Goal: Task Accomplishment & Management: Complete application form

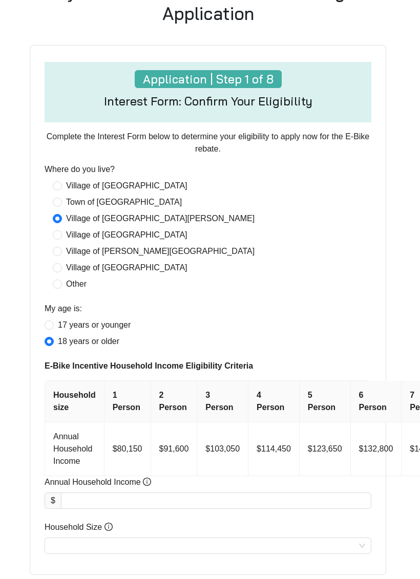
scroll to position [331, 2]
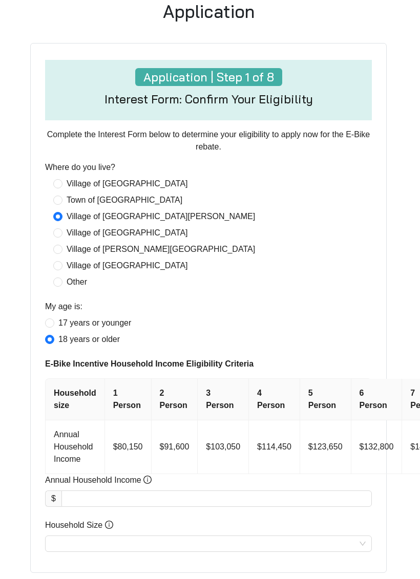
click at [152, 485] on icon "info-circle" at bounding box center [147, 480] width 8 height 8
click at [152, 492] on input "Annual Household Income" at bounding box center [216, 499] width 309 height 15
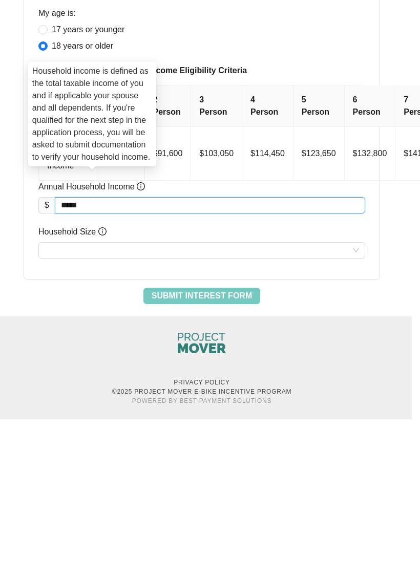
click at [76, 403] on input "Household Size" at bounding box center [202, 410] width 314 height 15
type input "********"
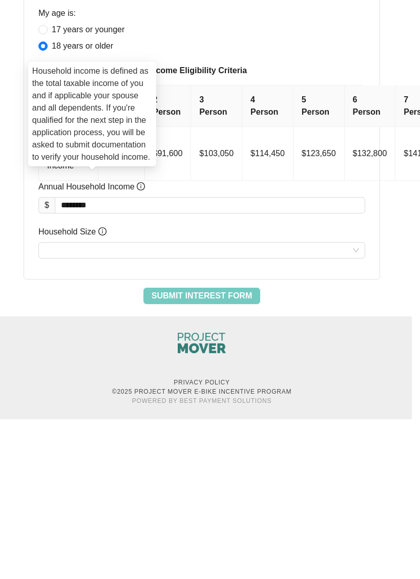
scroll to position [472, 8]
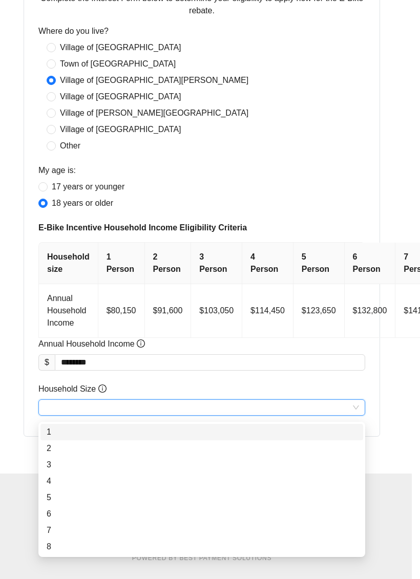
click at [55, 427] on div "1" at bounding box center [202, 432] width 310 height 12
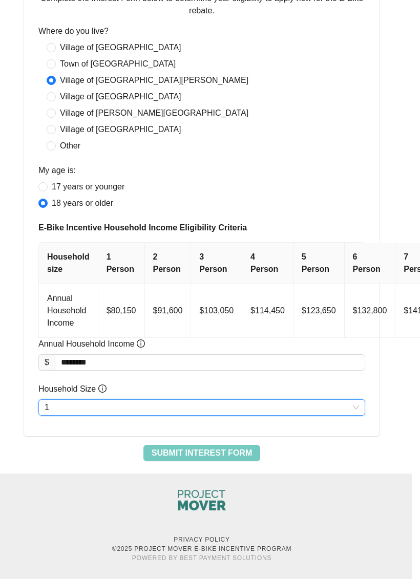
click at [196, 458] on span "Submit Interest Form" at bounding box center [202, 453] width 100 height 12
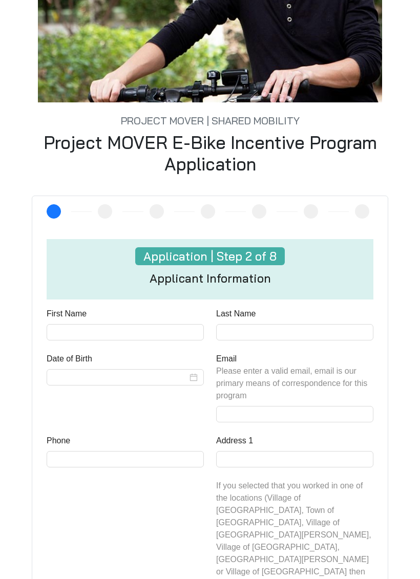
scroll to position [179, 0]
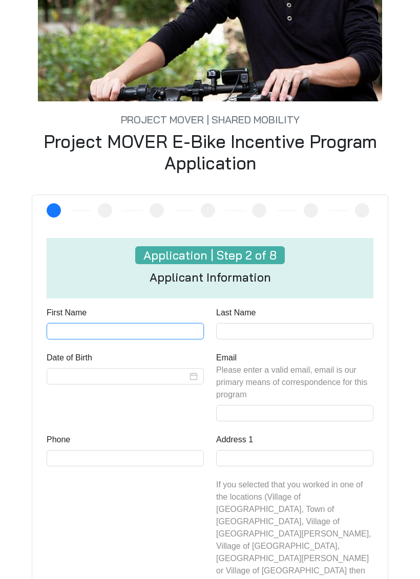
click at [97, 337] on input "First Name" at bounding box center [125, 332] width 157 height 16
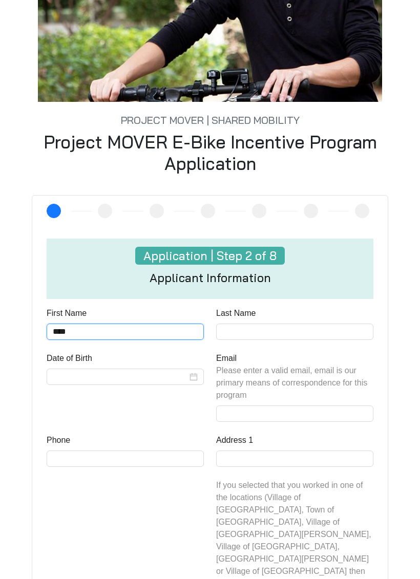
type input "****"
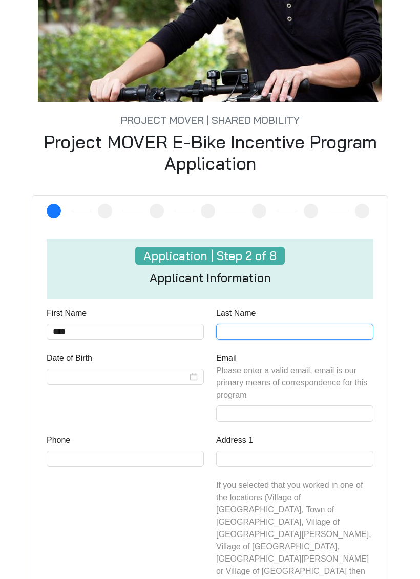
click at [237, 331] on input "Last Name" at bounding box center [294, 332] width 157 height 16
type input "*****"
click at [84, 383] on input "Date of Birth" at bounding box center [120, 377] width 135 height 12
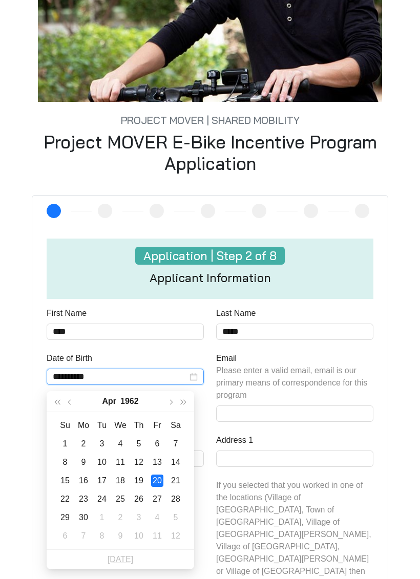
scroll to position [276, 0]
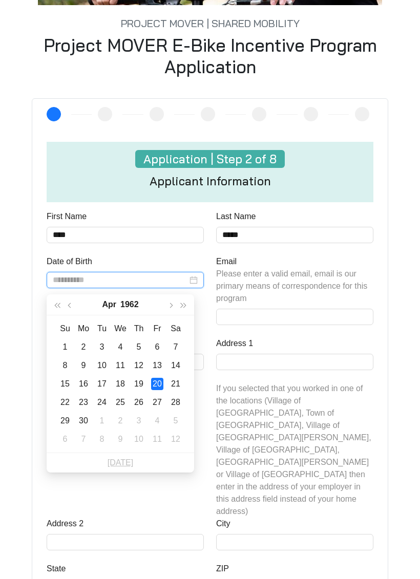
click at [157, 381] on div "20" at bounding box center [157, 384] width 12 height 12
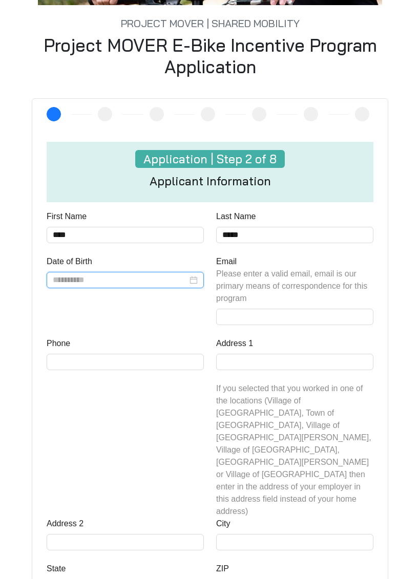
type input "**********"
click at [247, 320] on input "Email Please enter a valid email, email is our primary means of correspondence …" at bounding box center [294, 317] width 157 height 16
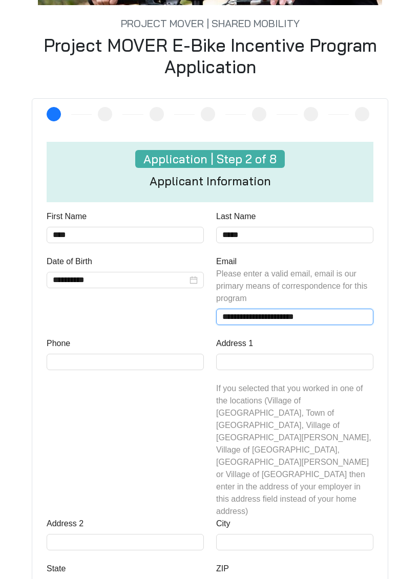
type input "**********"
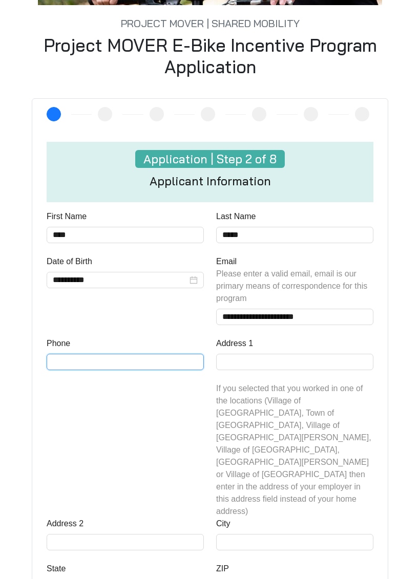
click at [84, 367] on input "Phone" at bounding box center [125, 362] width 157 height 16
type input "**********"
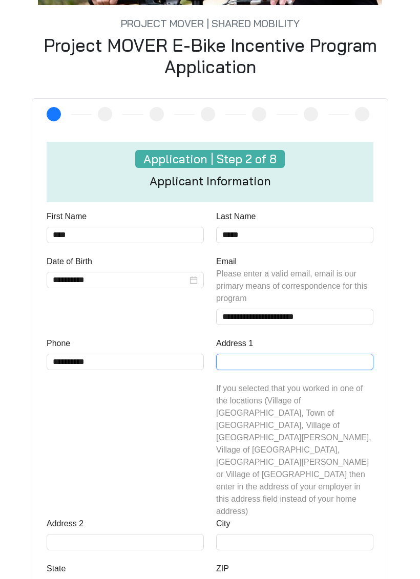
click at [238, 370] on input "Address 1" at bounding box center [294, 362] width 157 height 16
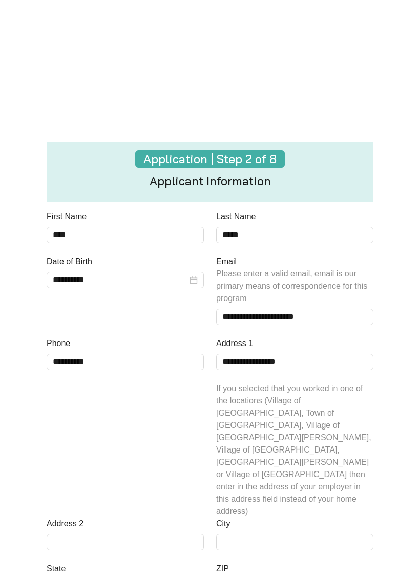
scroll to position [408, 0]
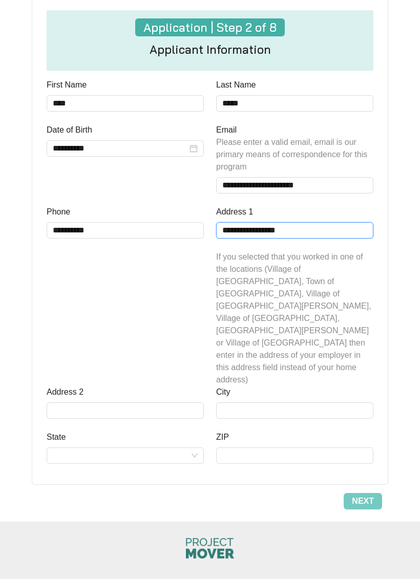
type input "**********"
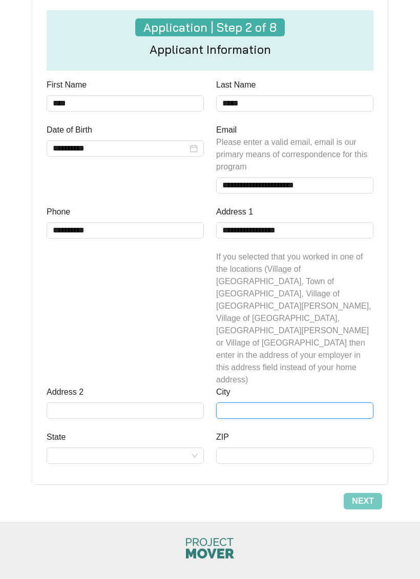
click at [242, 403] on input "City" at bounding box center [294, 411] width 157 height 16
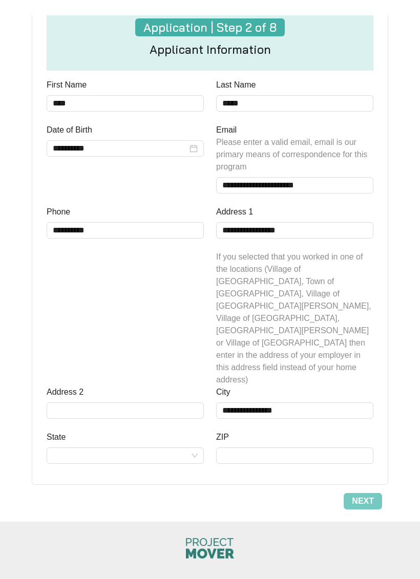
scroll to position [423, 0]
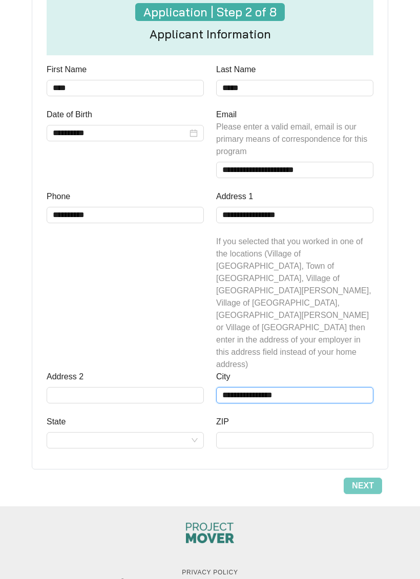
type input "**********"
click at [79, 433] on input "State" at bounding box center [125, 440] width 145 height 15
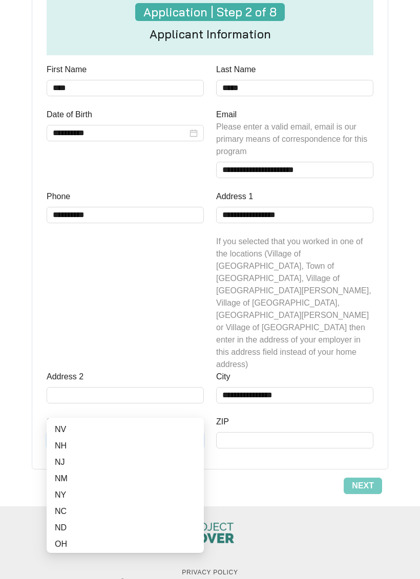
scroll to position [470, 0]
click at [57, 484] on div "NY" at bounding box center [125, 483] width 141 height 12
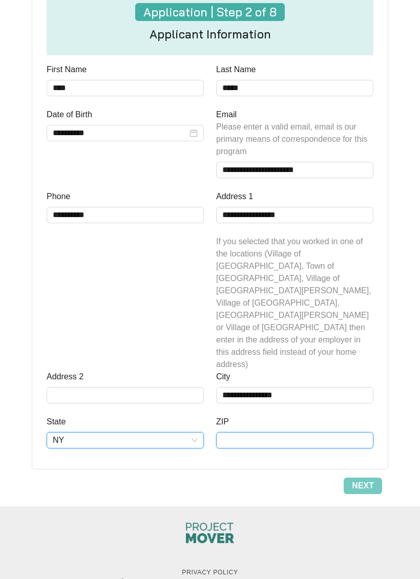
click at [241, 432] on input "ZIP" at bounding box center [294, 440] width 157 height 16
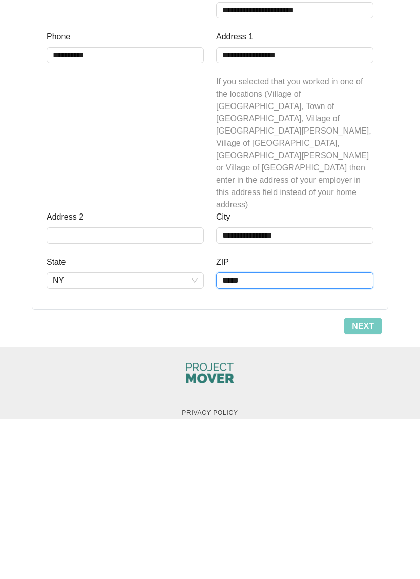
type input "*****"
click at [363, 480] on span "Next" at bounding box center [363, 486] width 22 height 12
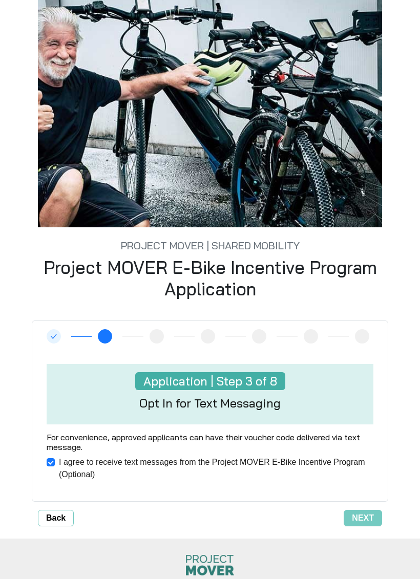
scroll to position [54, 0]
click at [365, 519] on span "Next" at bounding box center [363, 518] width 22 height 12
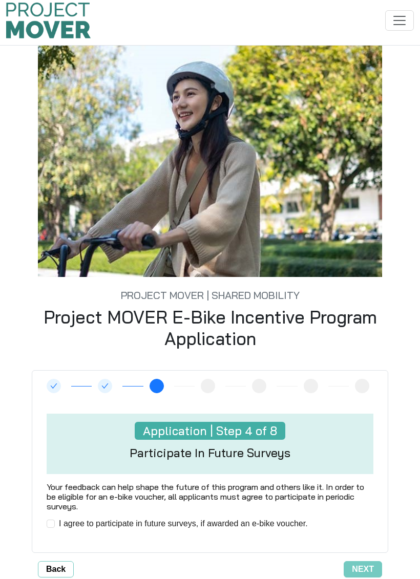
scroll to position [0, 0]
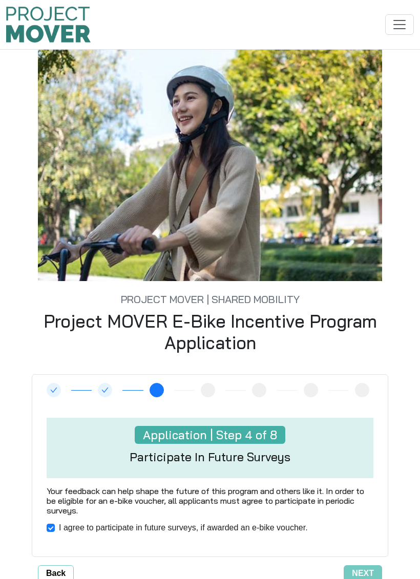
click at [361, 526] on span "Next" at bounding box center [363, 574] width 22 height 12
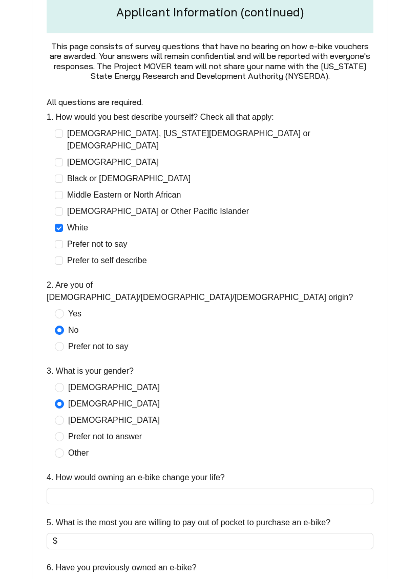
scroll to position [215, 0]
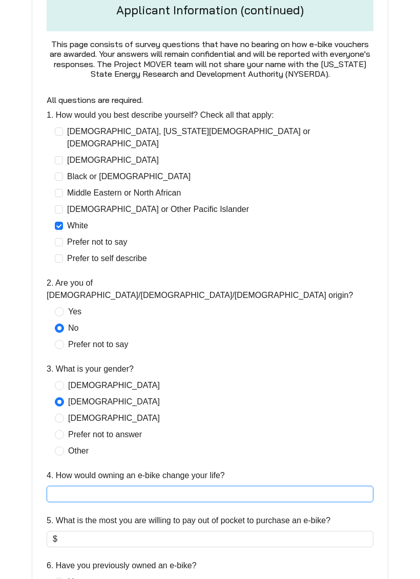
click at [81, 487] on input "4. How would owning an e-bike change your life?" at bounding box center [210, 495] width 327 height 16
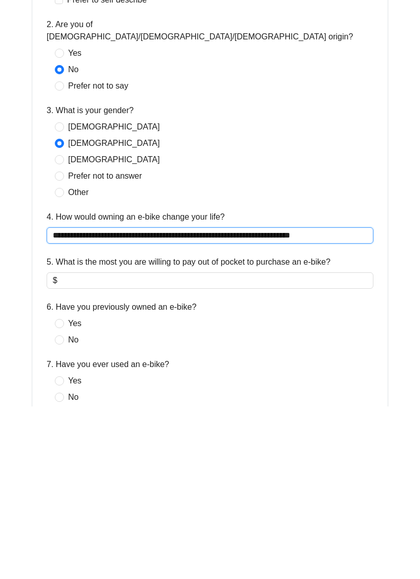
type input "**********"
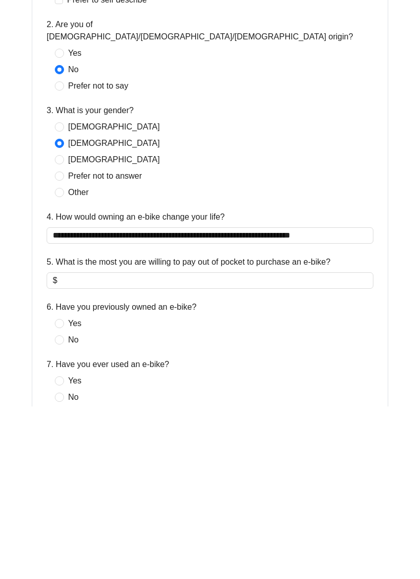
click at [91, 447] on input "5. What is the most you are willing to pay out of pocket to purchase an e-bike?" at bounding box center [213, 453] width 308 height 12
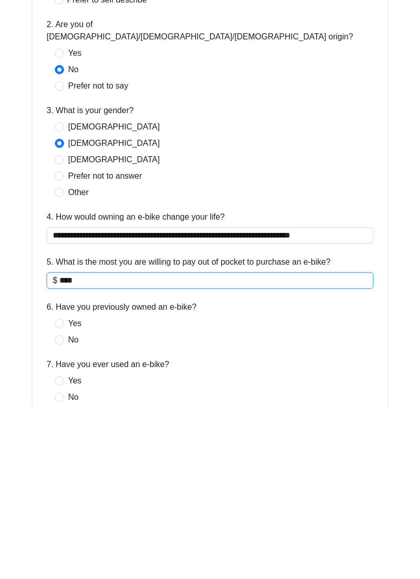
type input "****"
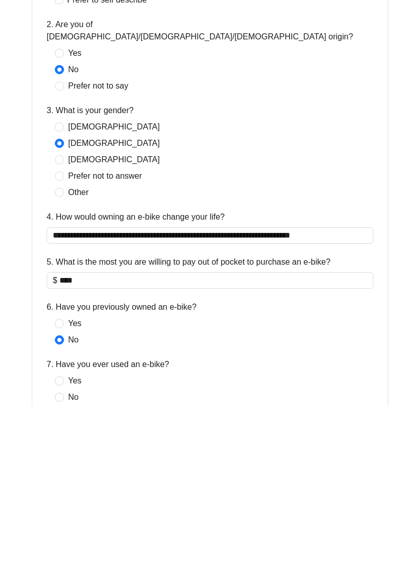
scroll to position [474, 0]
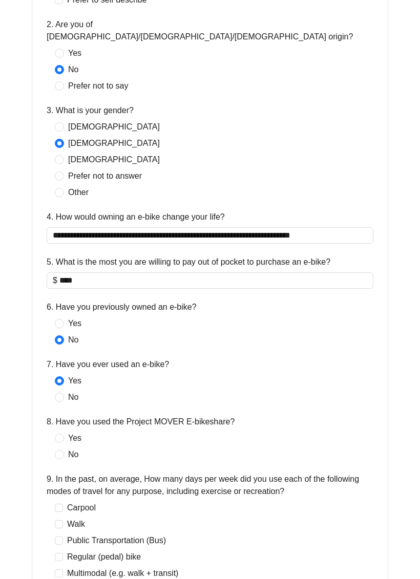
click at [64, 450] on span at bounding box center [59, 454] width 9 height 9
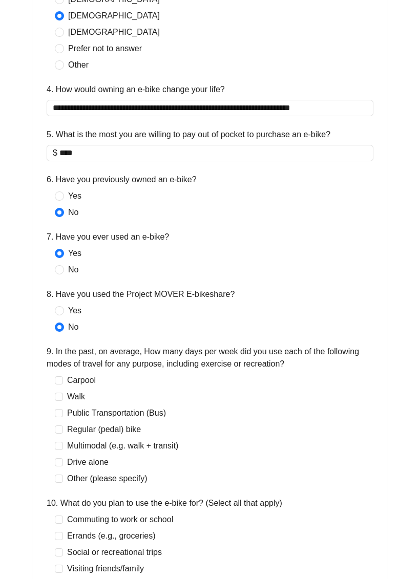
scroll to position [601, 0]
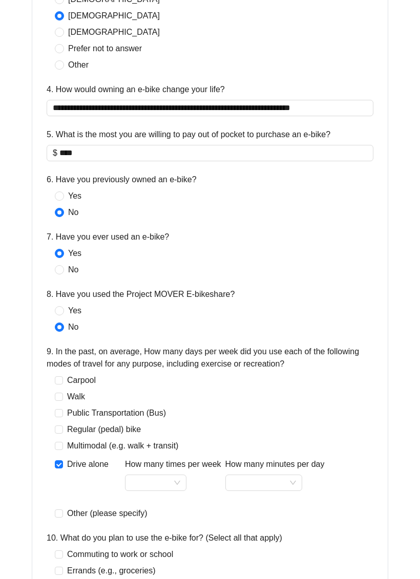
click at [179, 475] on input "How many times per week" at bounding box center [155, 482] width 49 height 15
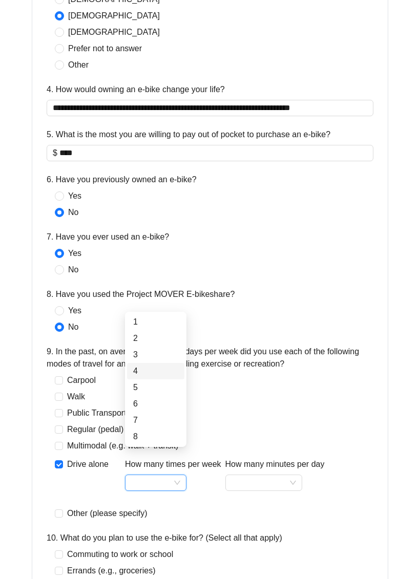
click at [141, 372] on div "4" at bounding box center [155, 371] width 45 height 12
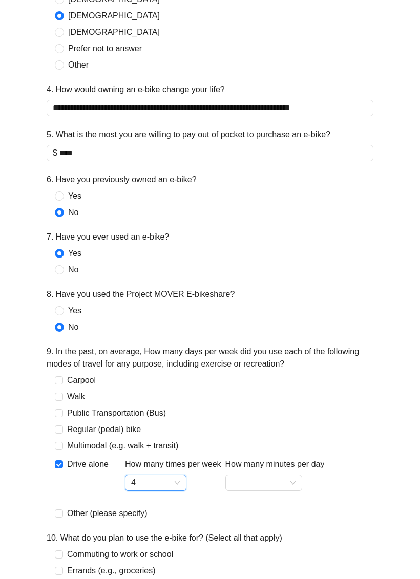
click at [296, 475] on input "How many minutes per day" at bounding box center [264, 482] width 65 height 15
click at [241, 495] on div "15-30" at bounding box center [265, 494] width 60 height 12
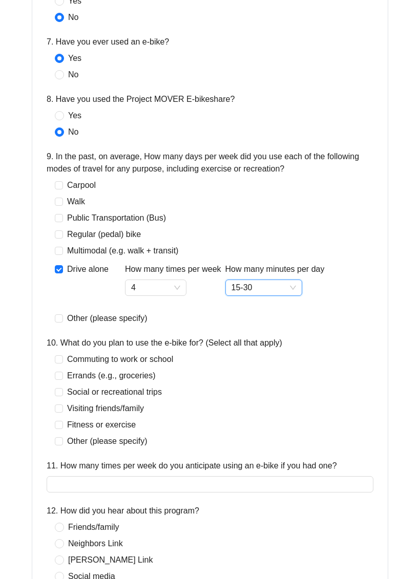
scroll to position [796, 0]
click at [63, 419] on span "Fitness or exercise" at bounding box center [101, 425] width 77 height 12
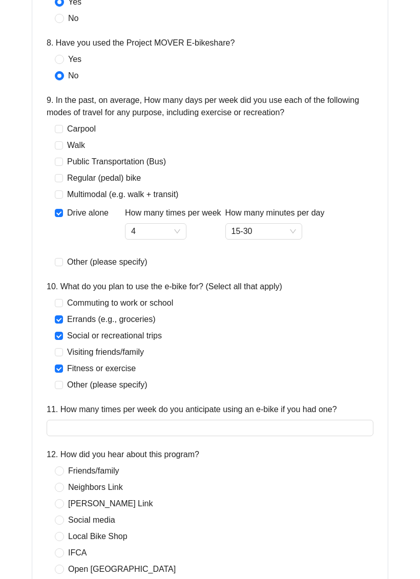
scroll to position [853, 0]
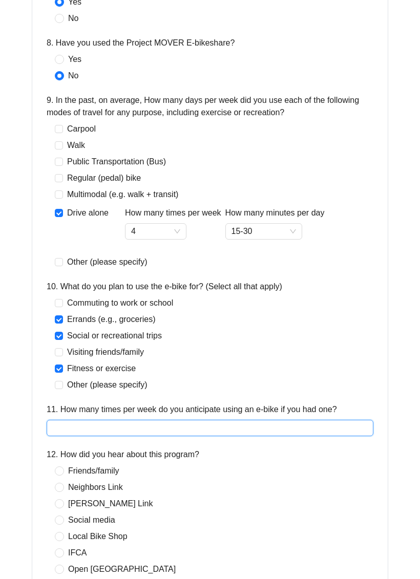
click at [107, 420] on input "11. How many times per week do you anticipate using an e-bike if you had one?" at bounding box center [210, 428] width 327 height 16
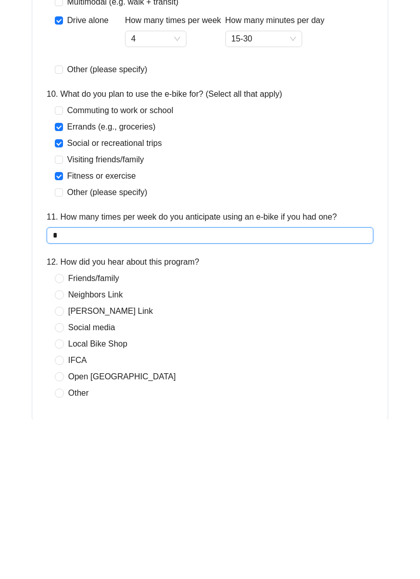
type input "*"
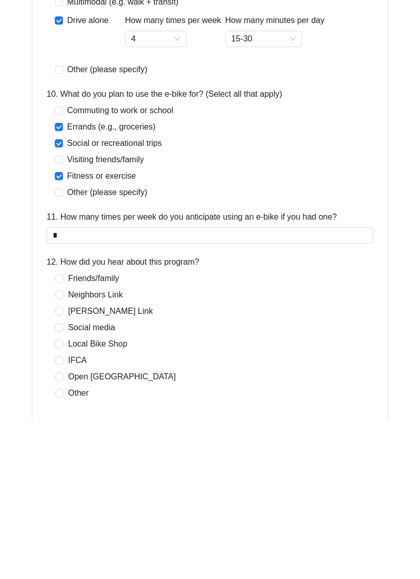
scroll to position [1003, 0]
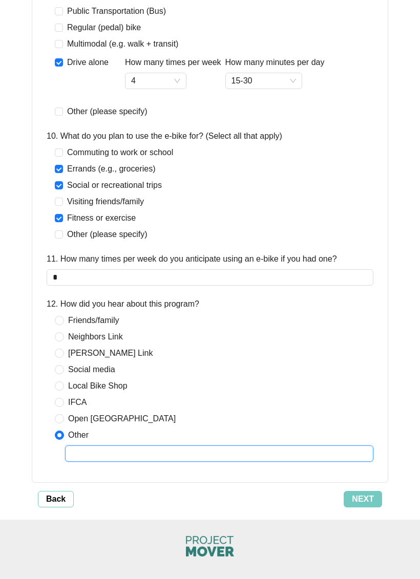
click at [100, 446] on input "text" at bounding box center [219, 454] width 308 height 16
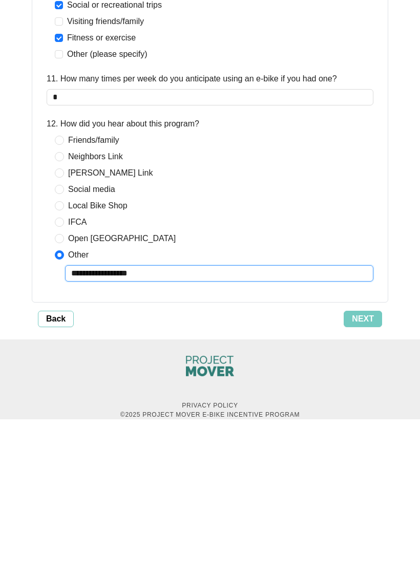
type input "**********"
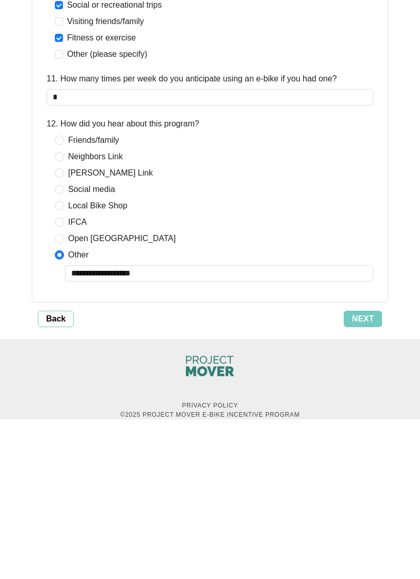
click at [369, 473] on span "Next" at bounding box center [363, 479] width 22 height 12
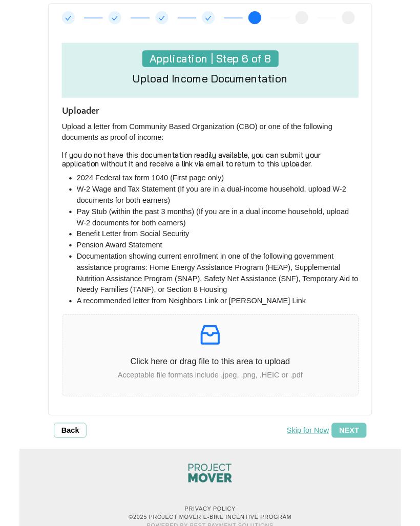
scroll to position [158, 0]
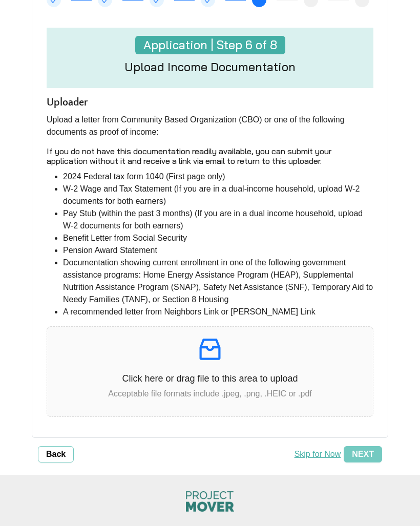
click at [150, 368] on div "Click here or drag file to this area to upload Acceptable file formats include …" at bounding box center [210, 371] width 326 height 73
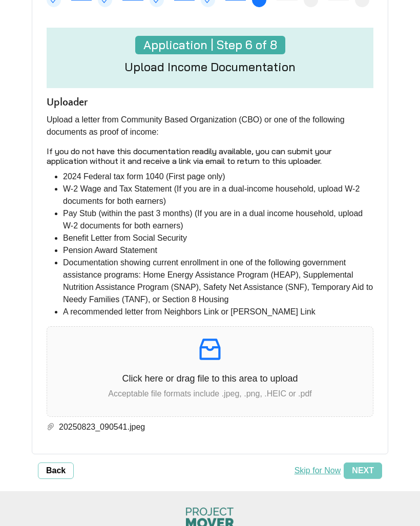
click at [369, 471] on span "Next" at bounding box center [363, 471] width 22 height 12
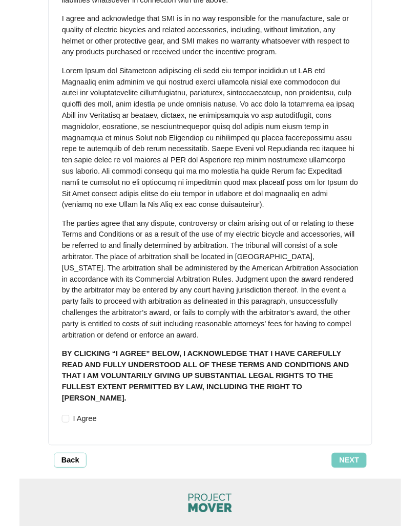
scroll to position [989, 0]
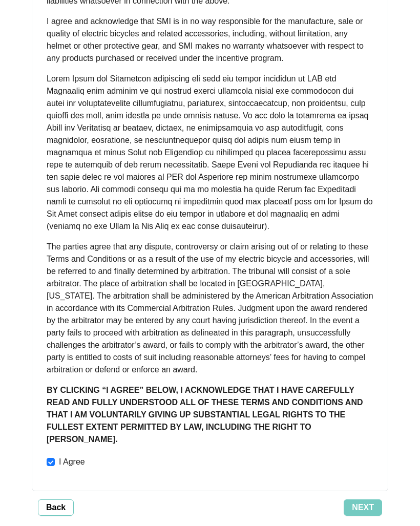
click at [366, 501] on span "Next" at bounding box center [363, 507] width 22 height 12
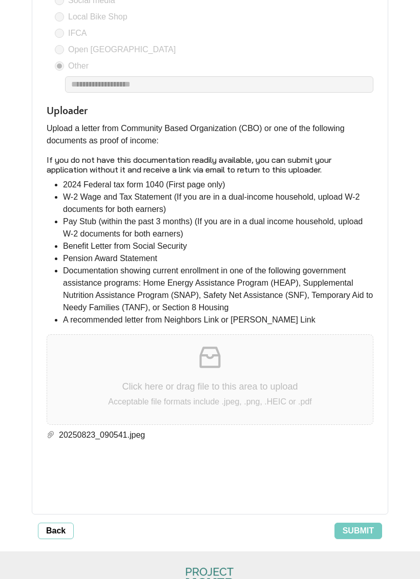
scroll to position [2173, 0]
click at [364, 525] on span "Submit" at bounding box center [358, 531] width 31 height 12
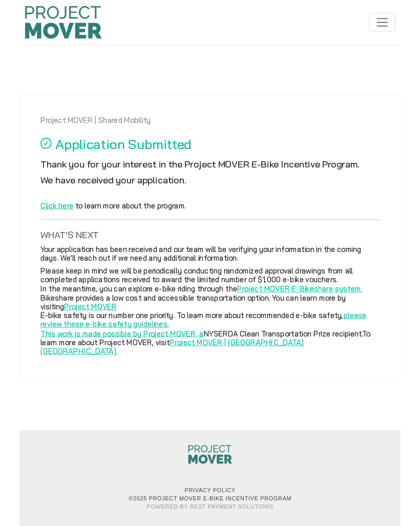
scroll to position [0, 0]
